Goal: Find specific page/section: Find specific page/section

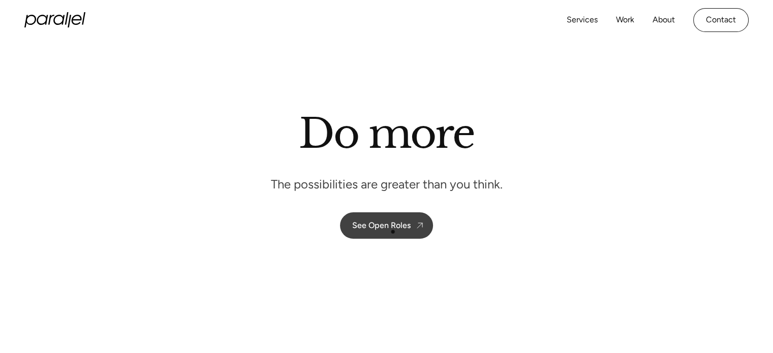
click at [393, 232] on link "See Open Roles" at bounding box center [386, 225] width 93 height 26
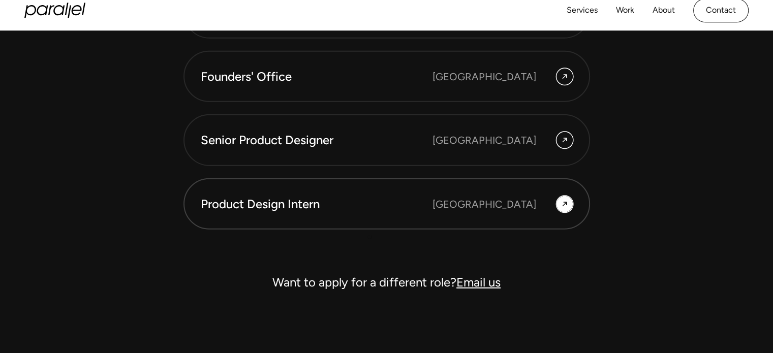
scroll to position [2920, 0]
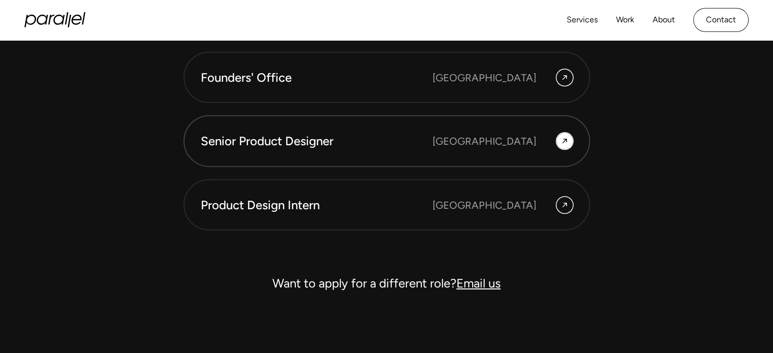
click at [531, 124] on link "Senior Product Designer [GEOGRAPHIC_DATA]" at bounding box center [386, 141] width 407 height 52
click at [559, 135] on div at bounding box center [565, 141] width 16 height 16
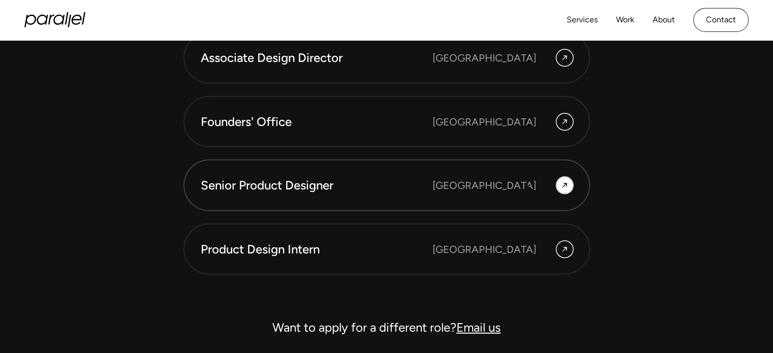
click at [534, 181] on div "[GEOGRAPHIC_DATA]" at bounding box center [485, 185] width 104 height 15
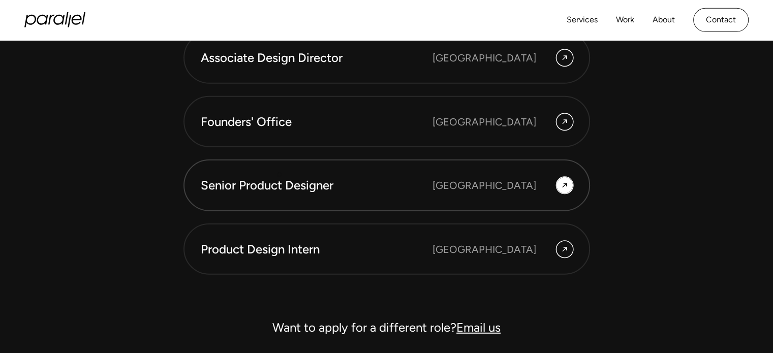
click at [279, 174] on link "Senior Product Designer [GEOGRAPHIC_DATA]" at bounding box center [386, 186] width 407 height 52
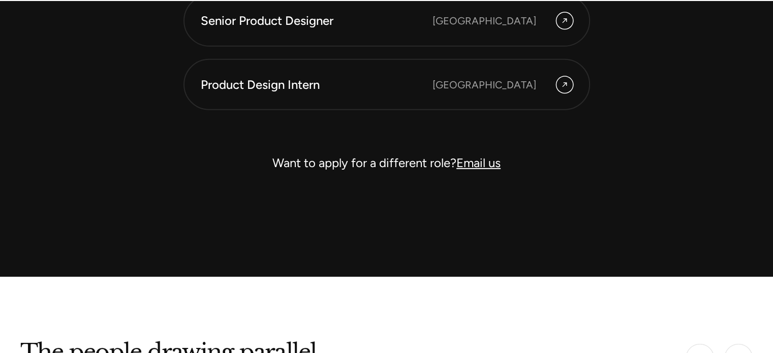
scroll to position [3117, 0]
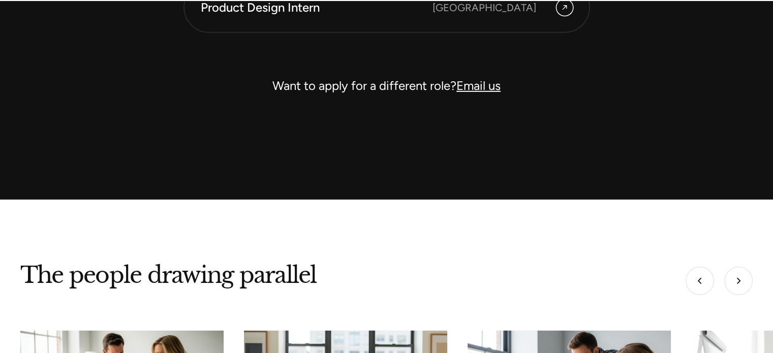
click at [478, 78] on link "Email us" at bounding box center [478, 85] width 44 height 15
